Goal: Check status: Check status

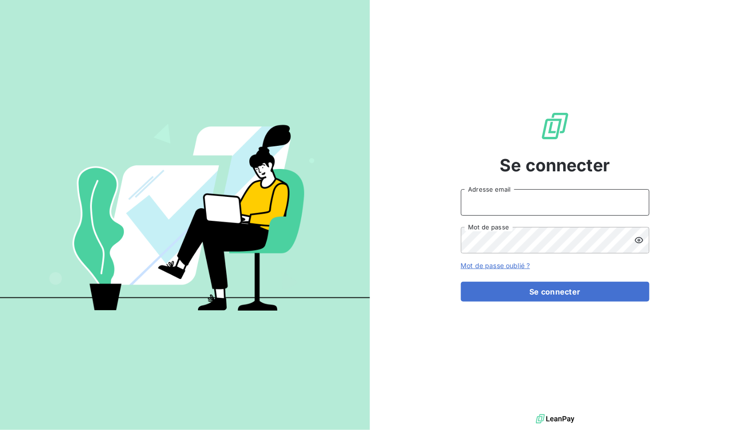
type input "[EMAIL_ADDRESS][DOMAIN_NAME]"
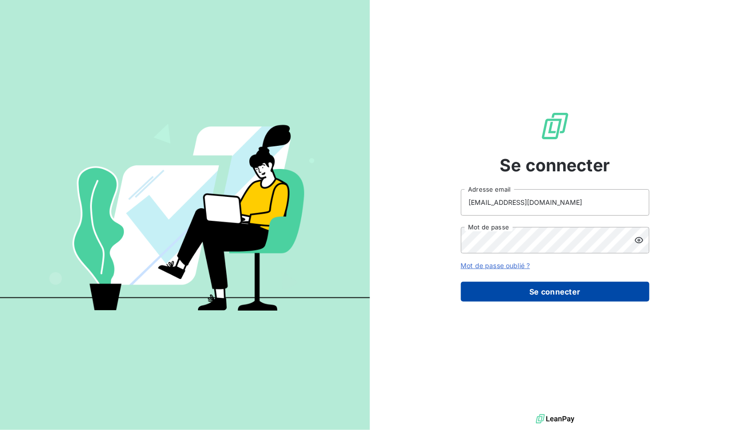
click at [510, 291] on button "Se connecter" at bounding box center [555, 292] width 189 height 20
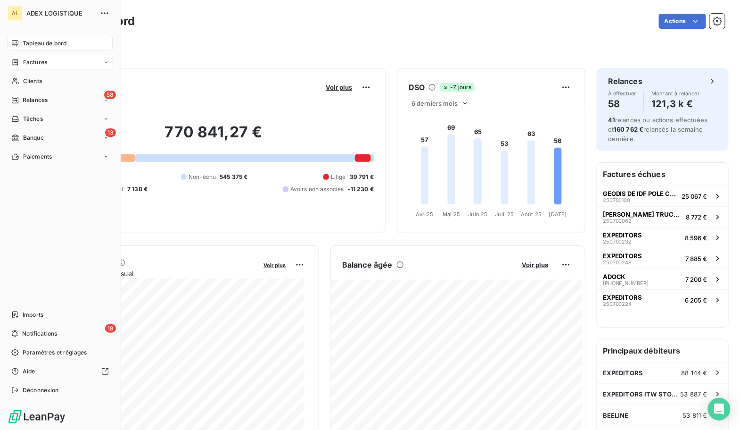
click at [44, 60] on span "Factures" at bounding box center [35, 62] width 24 height 8
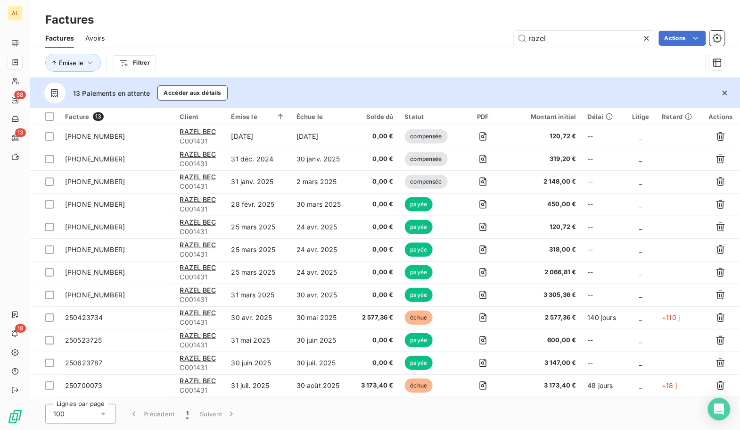
drag, startPoint x: 555, startPoint y: 38, endPoint x: 407, endPoint y: 23, distance: 148.9
click at [407, 23] on div "Factures Factures Avoirs razel Actions Émise le Filtrer" at bounding box center [385, 39] width 710 height 78
type input "RIESTER"
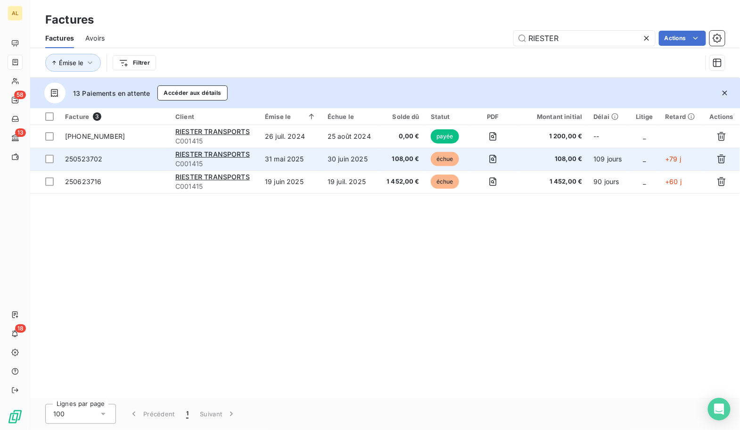
click at [219, 158] on div "RIESTER TRANSPORTS" at bounding box center [214, 153] width 78 height 9
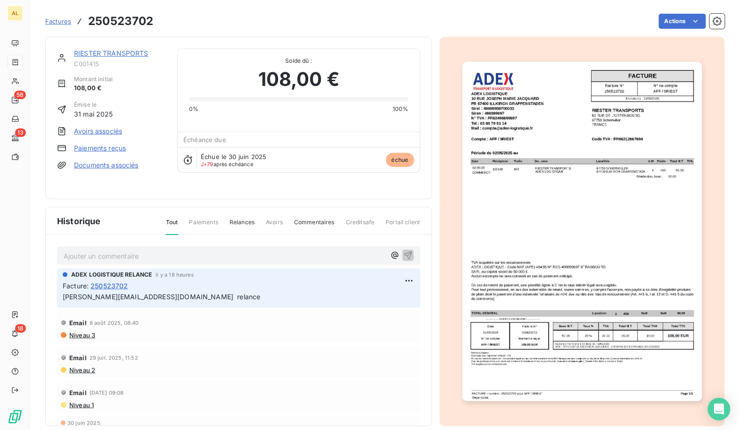
click at [531, 221] on img "button" at bounding box center [583, 231] width 240 height 339
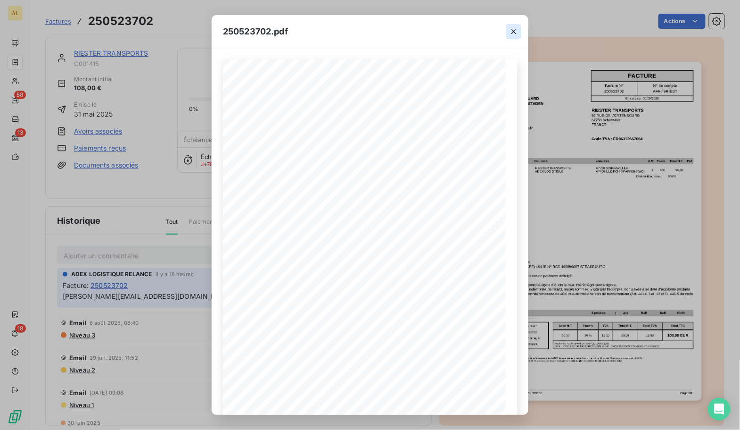
click at [517, 30] on icon "button" at bounding box center [513, 31] width 9 height 9
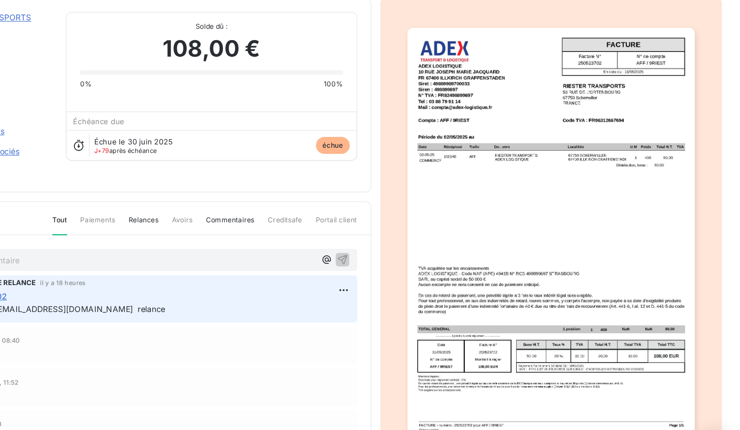
scroll to position [2, 0]
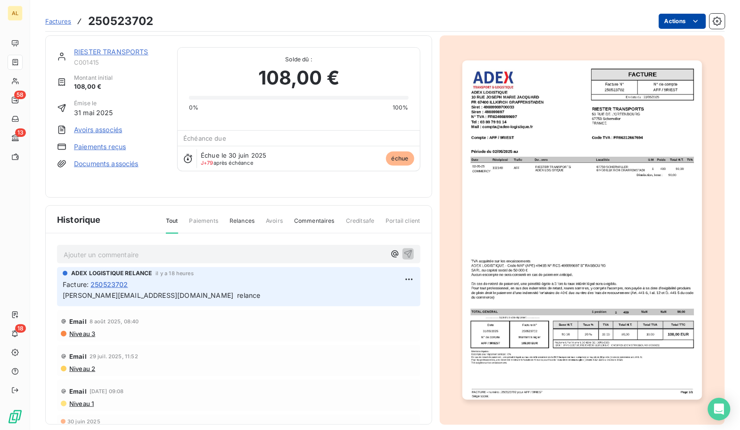
click at [677, 26] on html "AL 58 13 18 Factures 250523702 Actions RIESTER TRANSPORTS C001415 Montant initi…" at bounding box center [370, 215] width 740 height 430
click at [252, 268] on html "AL 58 13 18 Factures 250523702 Actions RIESTER TRANSPORTS C001415 Montant initi…" at bounding box center [370, 215] width 740 height 430
click at [394, 273] on html "AL 58 13 18 Factures 250523702 Actions RIESTER TRANSPORTS C001415 Montant initi…" at bounding box center [370, 215] width 740 height 430
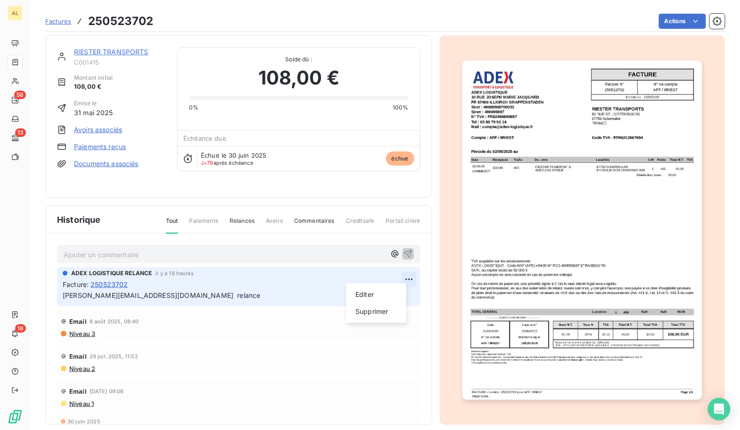
click at [394, 273] on html "AL 58 13 18 Factures 250523702 Actions RIESTER TRANSPORTS C001415 Montant initi…" at bounding box center [370, 215] width 740 height 430
